Goal: Check status: Check status

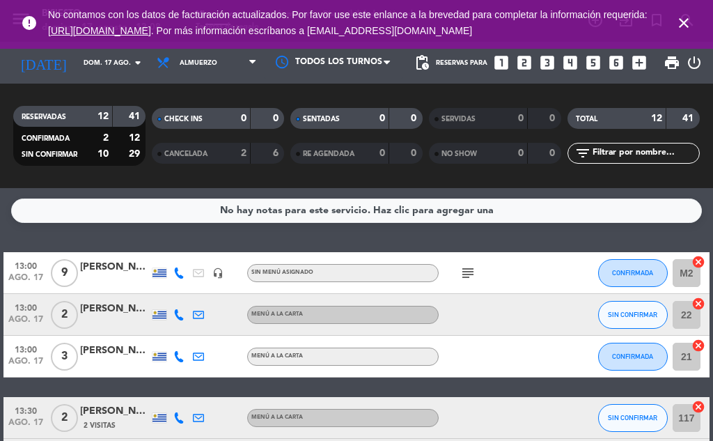
click at [469, 265] on div "subject" at bounding box center [497, 272] width 117 height 41
click at [469, 265] on icon "subject" at bounding box center [468, 273] width 17 height 17
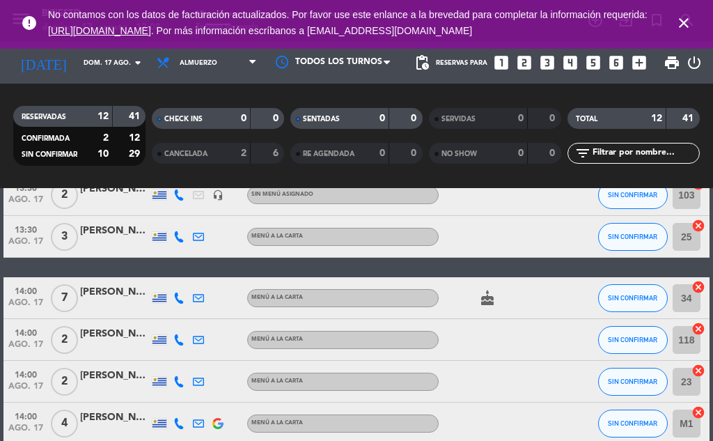
scroll to position [418, 0]
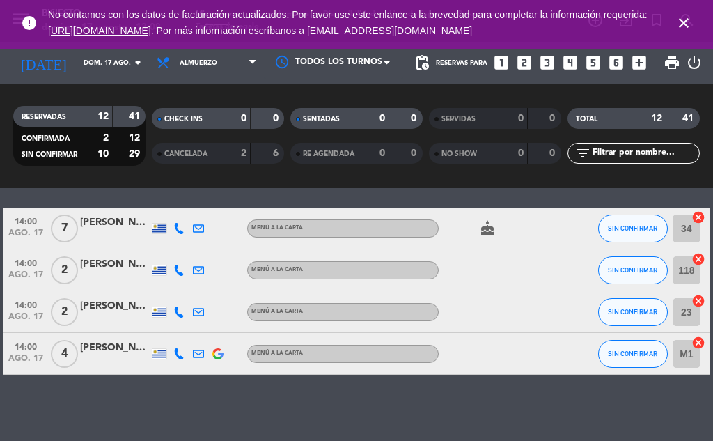
click at [487, 222] on icon "cake" at bounding box center [487, 228] width 17 height 17
click at [538, 256] on div at bounding box center [497, 269] width 117 height 41
click at [94, 219] on div "[PERSON_NAME]" at bounding box center [115, 223] width 70 height 16
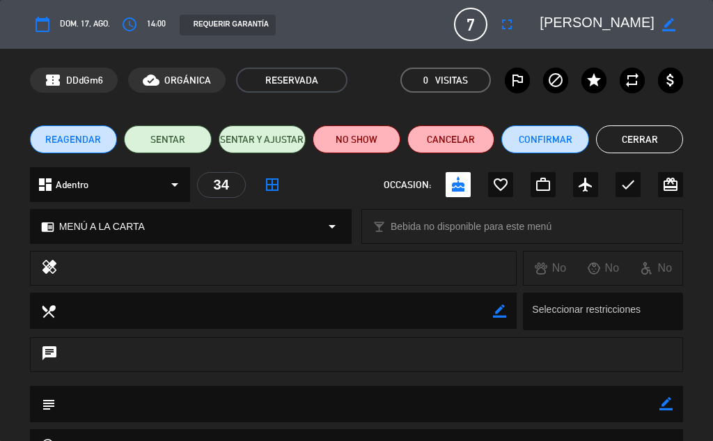
click at [637, 140] on button "Cerrar" at bounding box center [640, 139] width 88 height 28
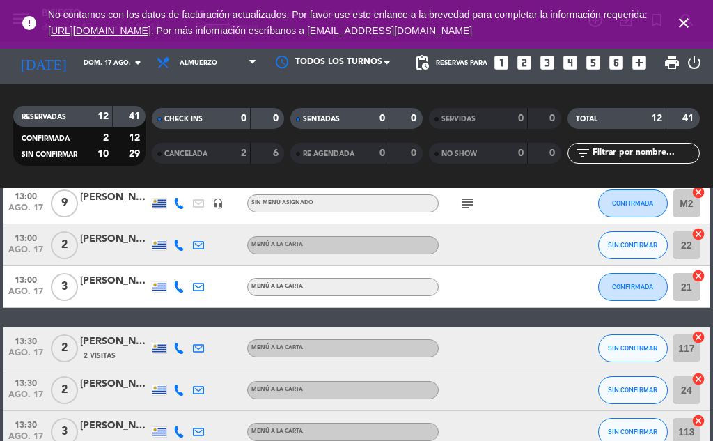
scroll to position [0, 0]
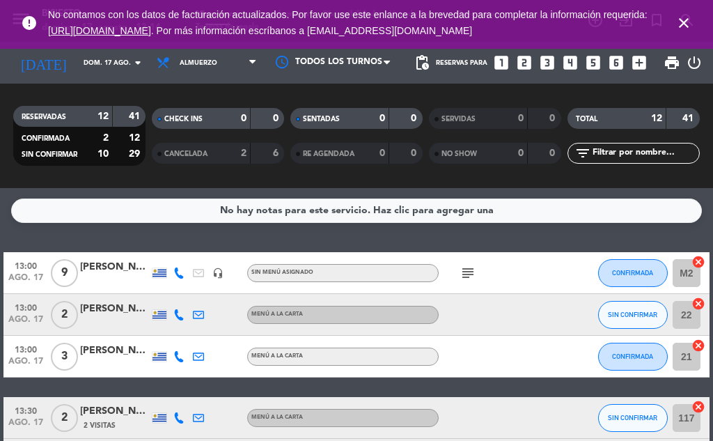
click at [469, 274] on icon "subject" at bounding box center [468, 273] width 17 height 17
click at [482, 345] on div at bounding box center [497, 356] width 117 height 41
click at [200, 314] on icon at bounding box center [198, 314] width 11 height 11
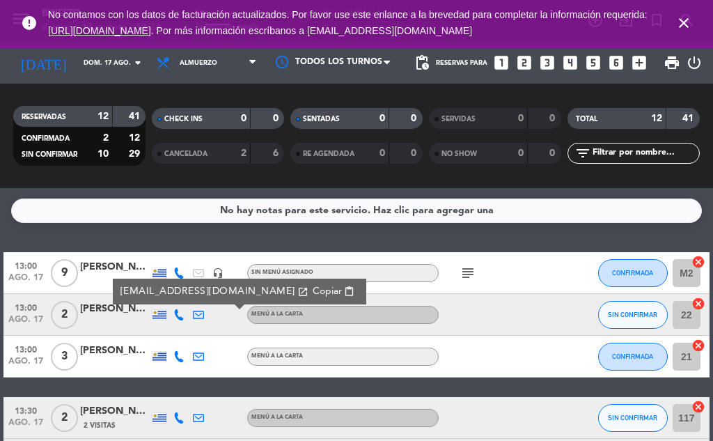
click at [437, 353] on div "MENÚ A LA CARTA" at bounding box center [343, 357] width 192 height 18
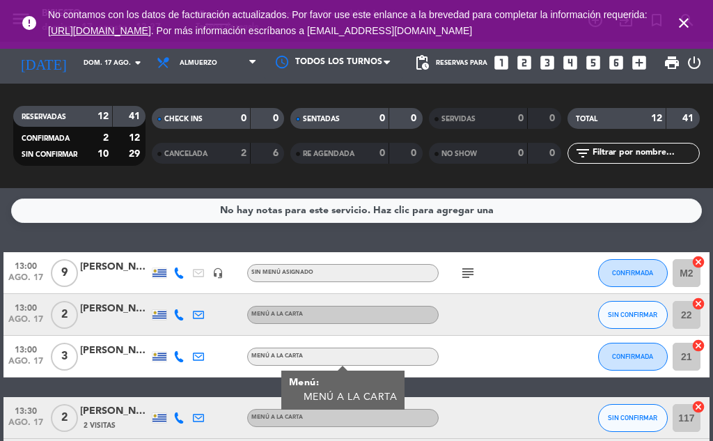
click at [208, 258] on div "headset_mic" at bounding box center [218, 272] width 20 height 41
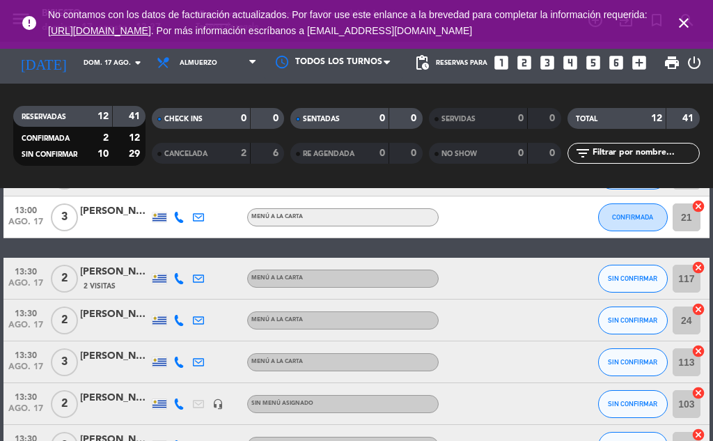
scroll to position [209, 0]
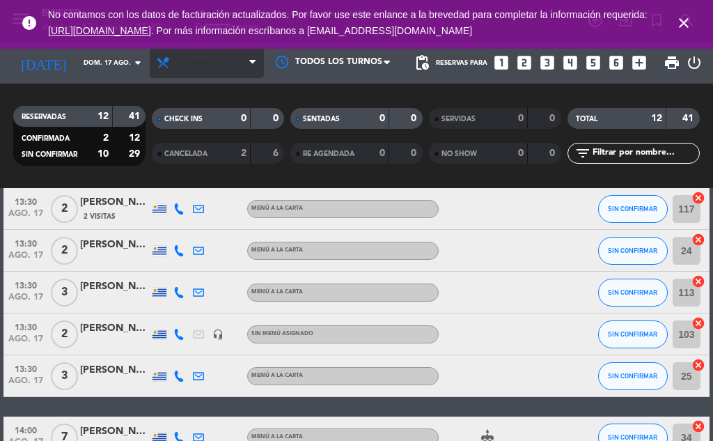
click at [160, 63] on icon at bounding box center [166, 63] width 20 height 14
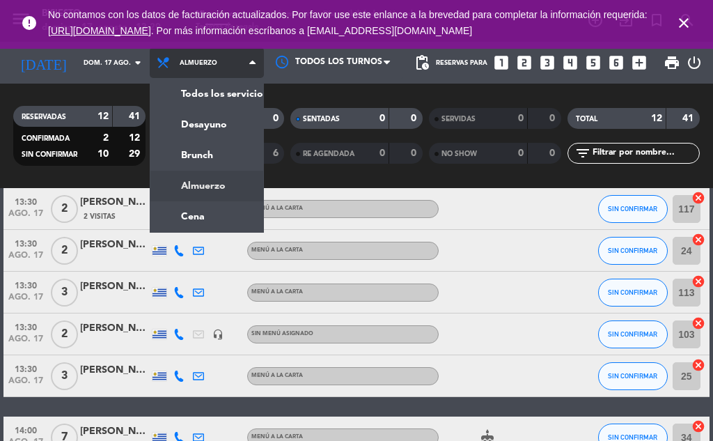
click at [185, 125] on div "menu Bisiesto [DATE] 17. agosto - 13:29 Mis reservas Mapa de mesas Disponibilid…" at bounding box center [356, 94] width 713 height 188
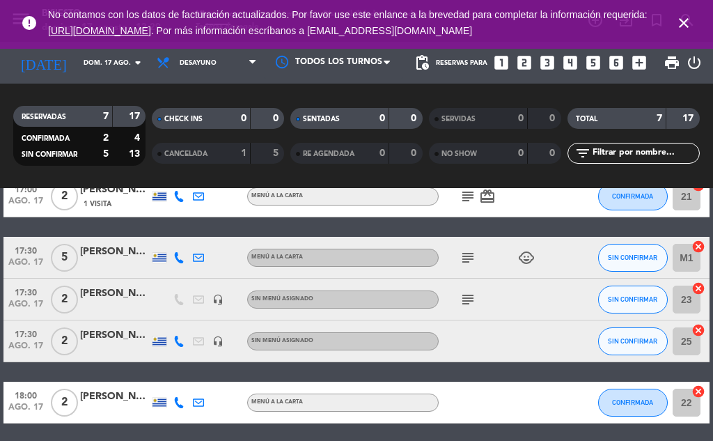
scroll to position [0, 0]
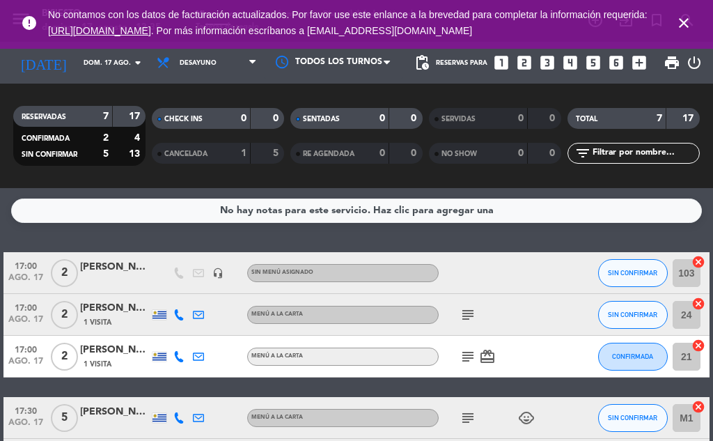
click at [467, 311] on icon "subject" at bounding box center [468, 314] width 17 height 17
click at [470, 350] on div "Para el buffet" at bounding box center [468, 340] width 78 height 24
click at [465, 361] on icon "subject" at bounding box center [468, 356] width 17 height 17
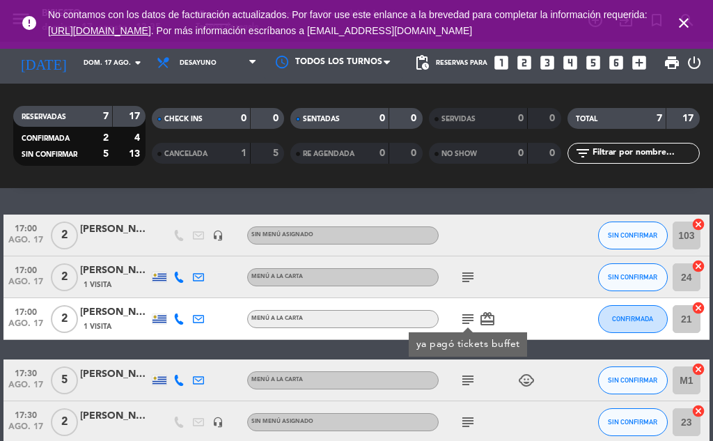
scroll to position [36, 0]
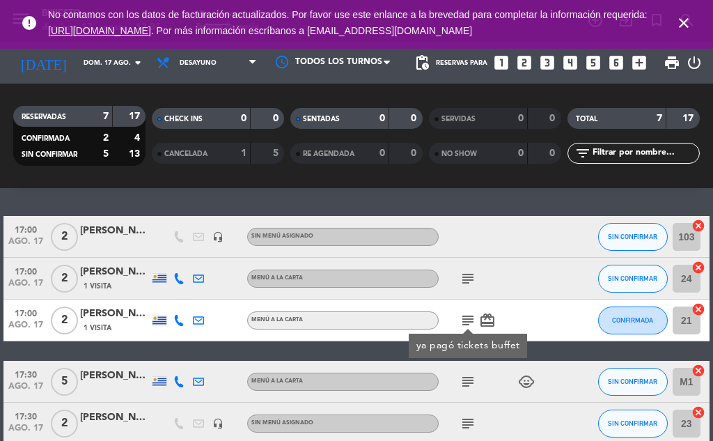
click at [463, 277] on icon "subject" at bounding box center [468, 278] width 17 height 17
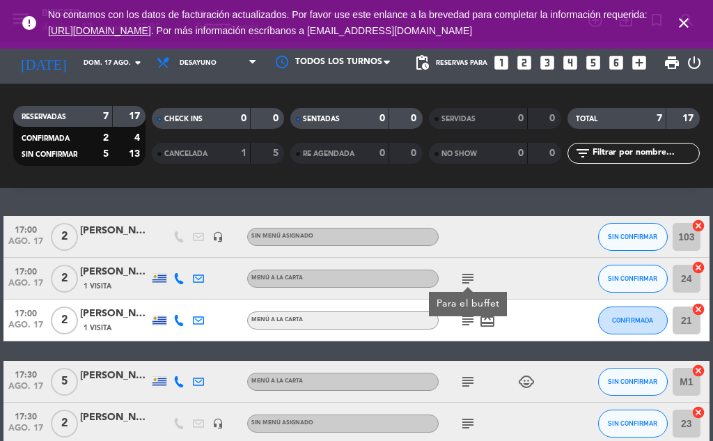
click at [465, 383] on icon "subject" at bounding box center [468, 381] width 17 height 17
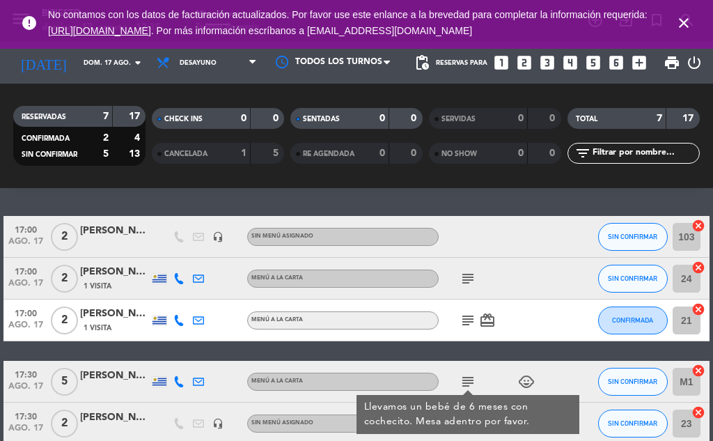
click at [565, 293] on div at bounding box center [575, 278] width 38 height 41
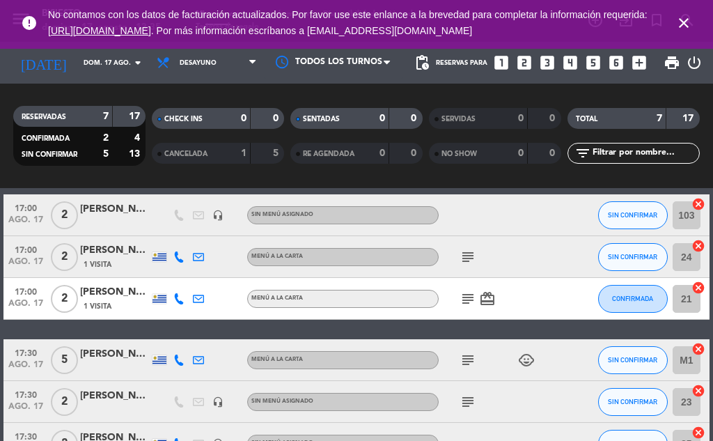
click at [466, 364] on icon "subject" at bounding box center [468, 360] width 17 height 17
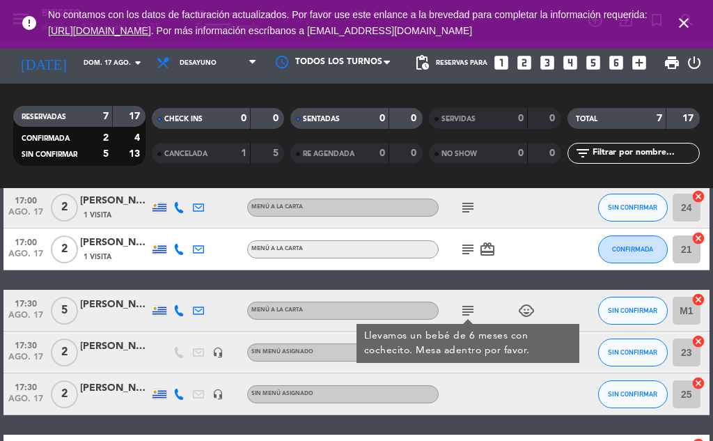
scroll to position [141, 0]
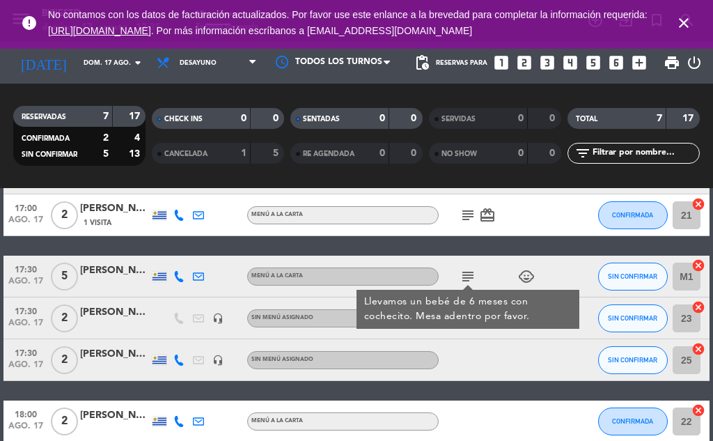
click at [508, 372] on div at bounding box center [497, 359] width 117 height 41
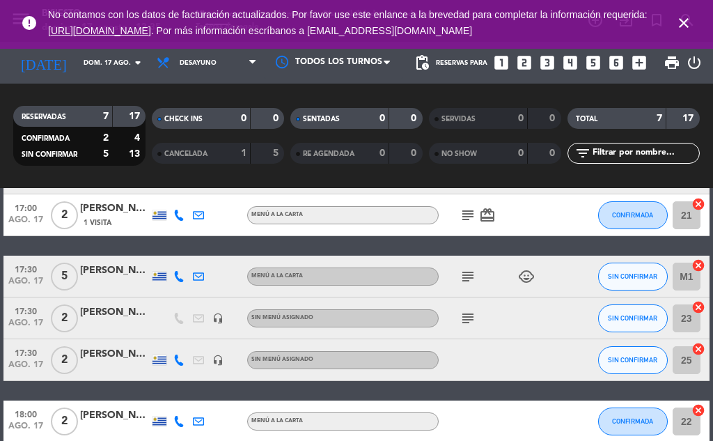
click at [490, 389] on div "17:00 [DATE] 2 [PERSON_NAME] headset_mic Sin menú asignado SIN CONFIRMAR 103 ca…" at bounding box center [356, 277] width 706 height 332
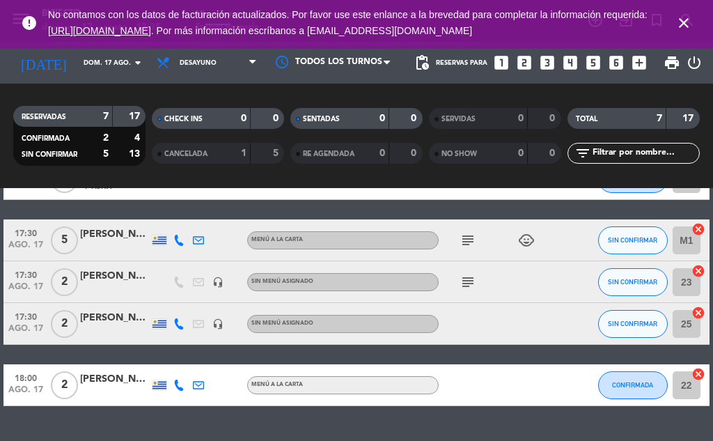
scroll to position [183, 0]
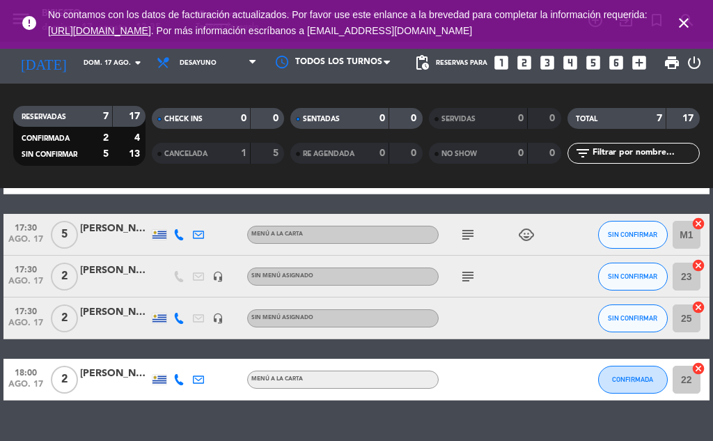
click at [468, 279] on icon "subject" at bounding box center [468, 276] width 17 height 17
click at [529, 369] on div at bounding box center [497, 379] width 117 height 41
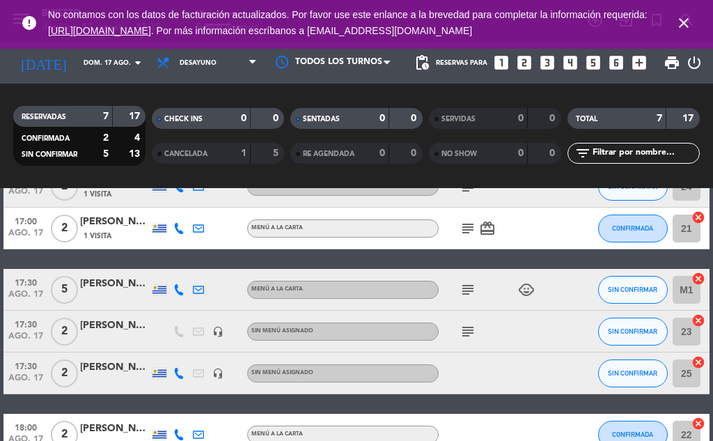
scroll to position [0, 0]
